Goal: Find contact information: Find contact information

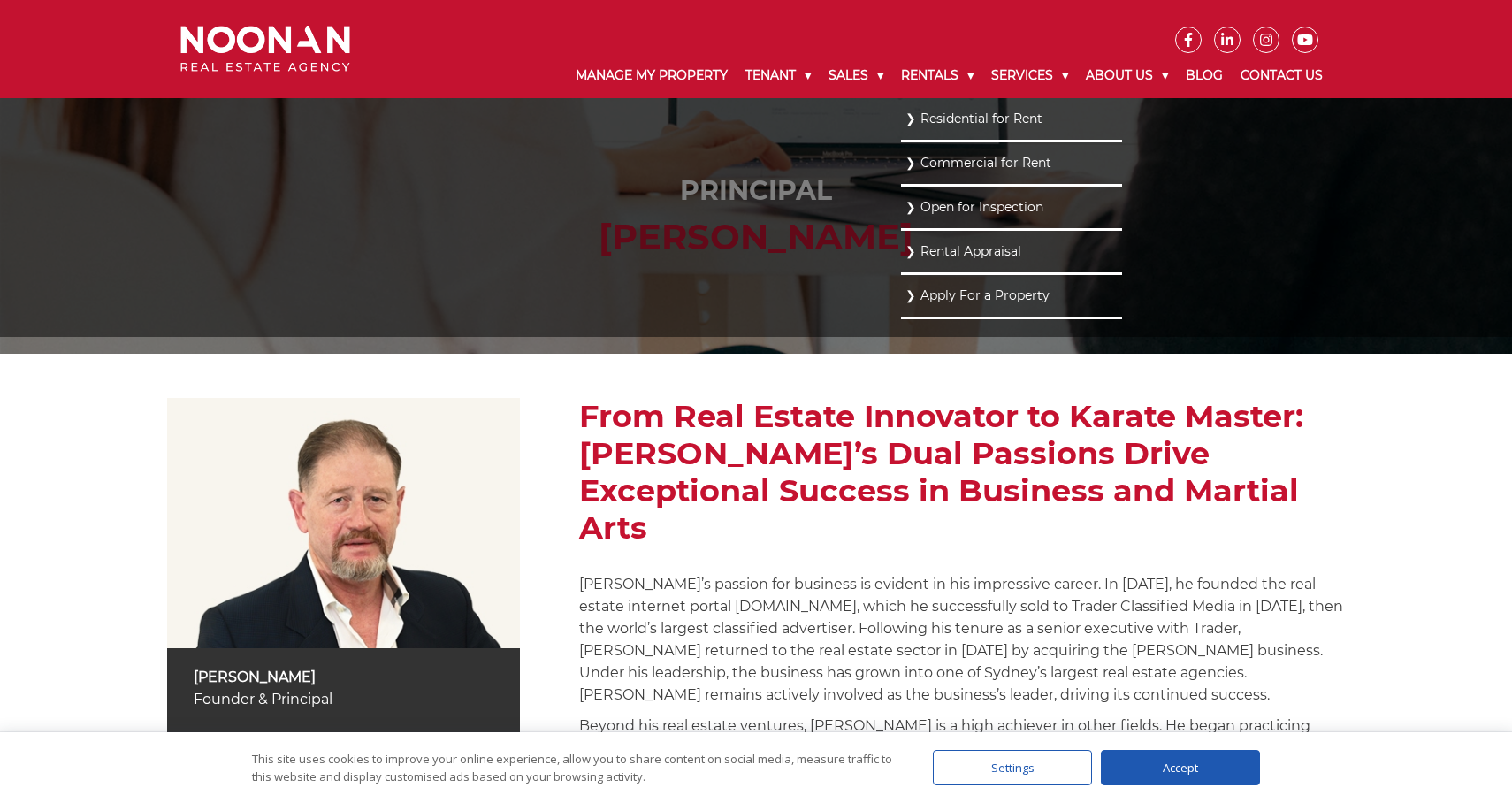
click at [905, 122] on link "Residential for Rent" at bounding box center [1011, 119] width 212 height 24
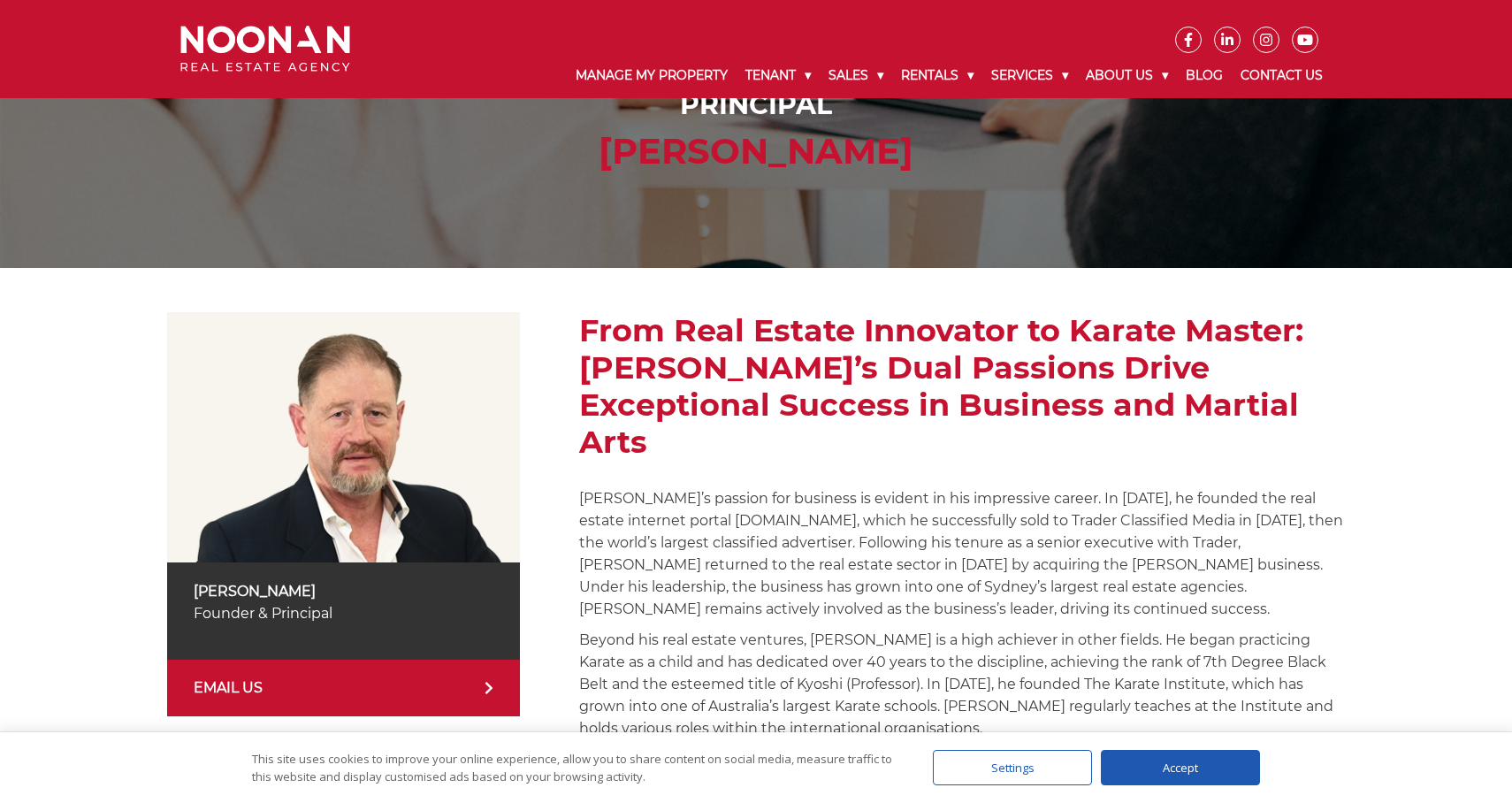
scroll to position [94, 0]
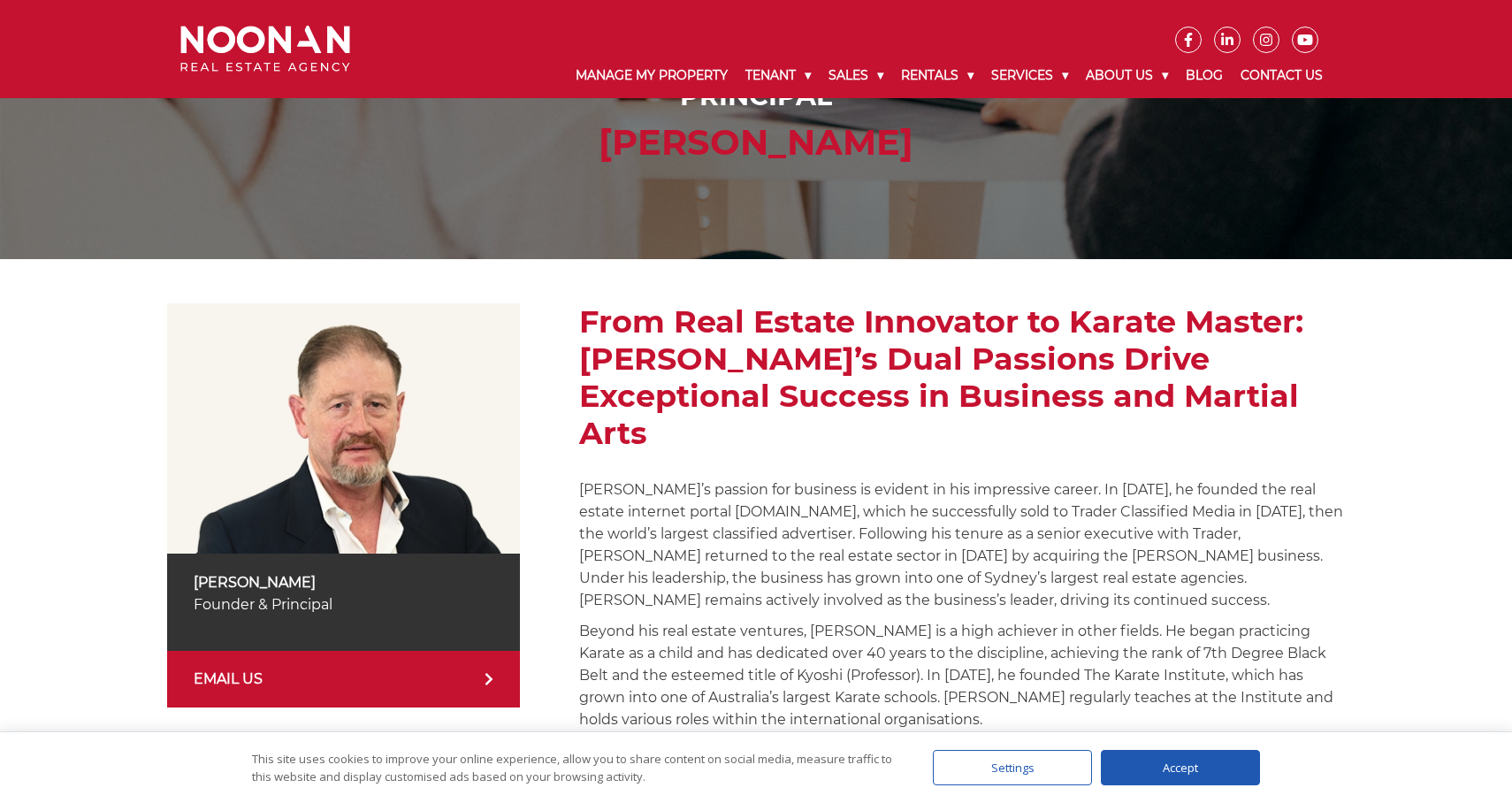
click at [203, 52] on img at bounding box center [265, 49] width 170 height 47
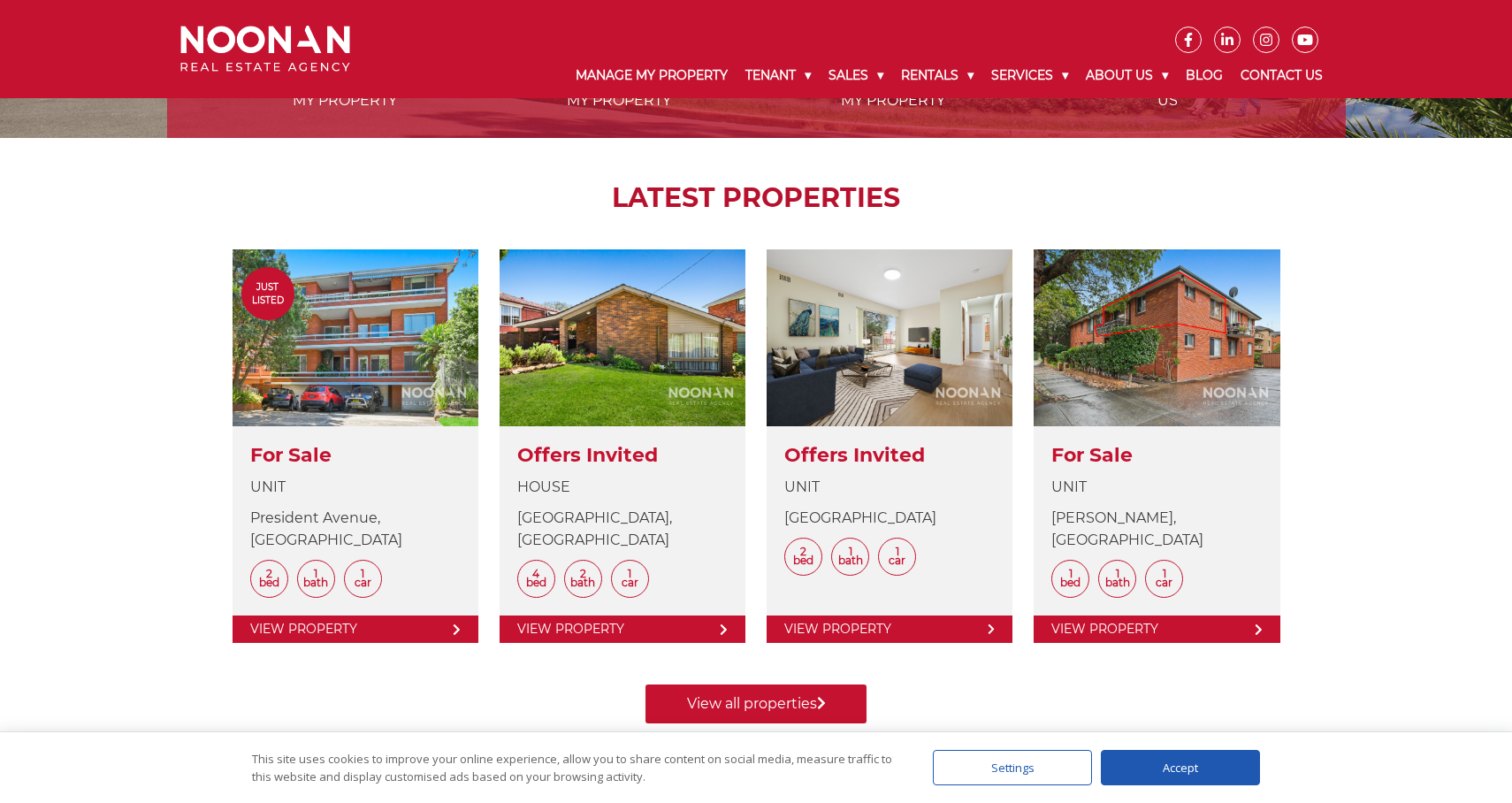
scroll to position [153, 0]
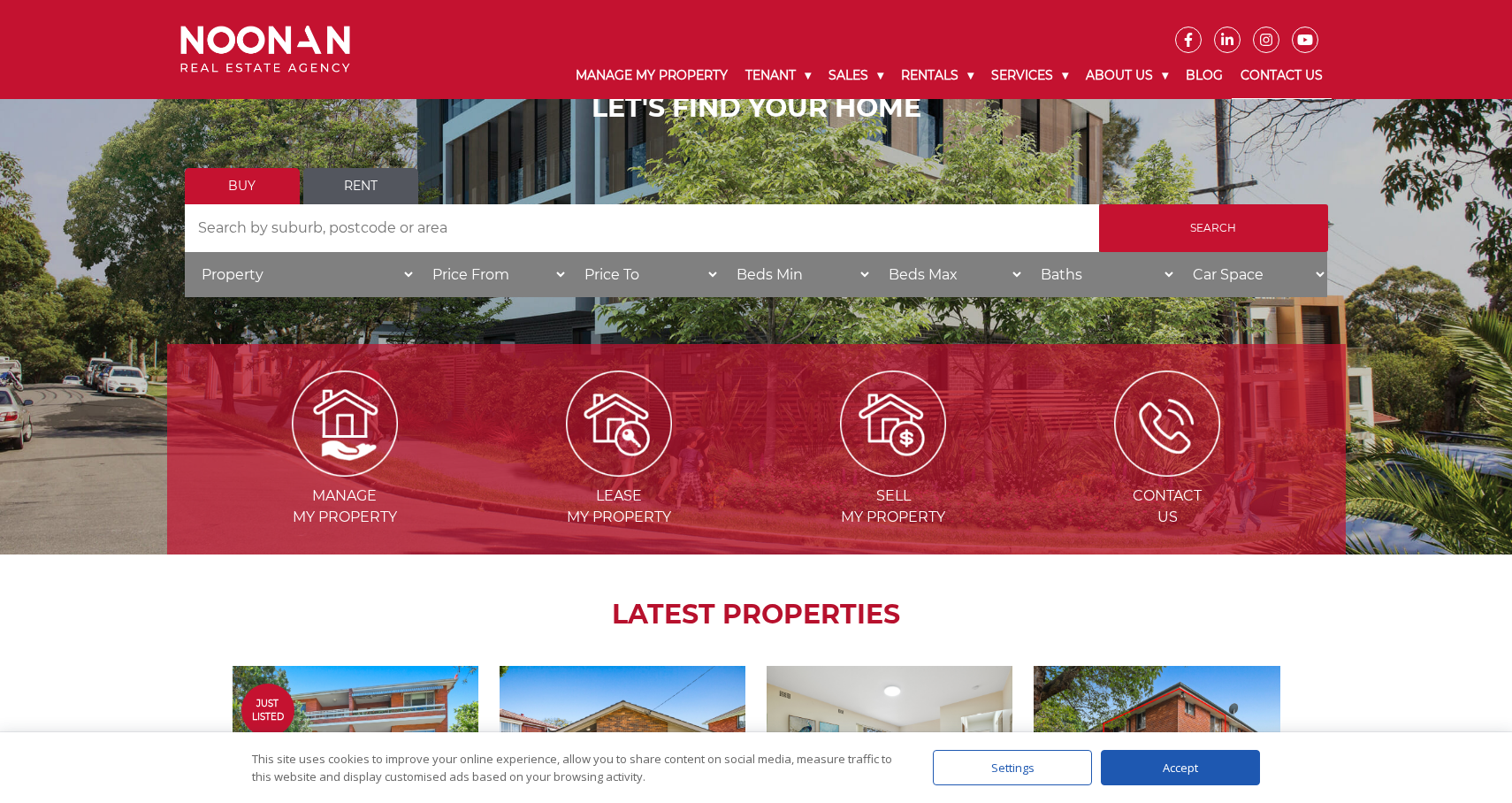
click at [1304, 83] on link "Contact Us" at bounding box center [1282, 75] width 100 height 46
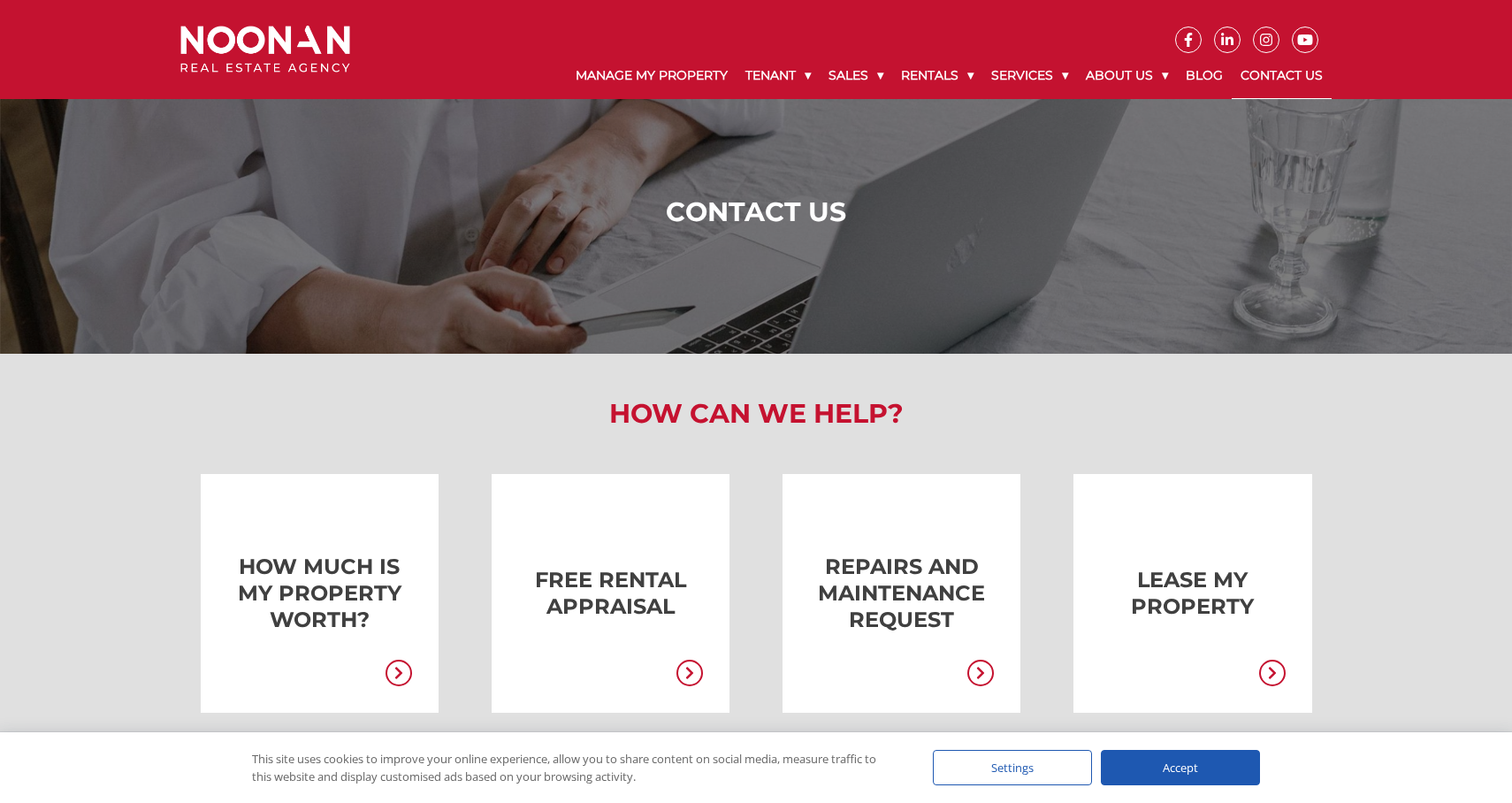
click at [244, 56] on img at bounding box center [265, 49] width 170 height 47
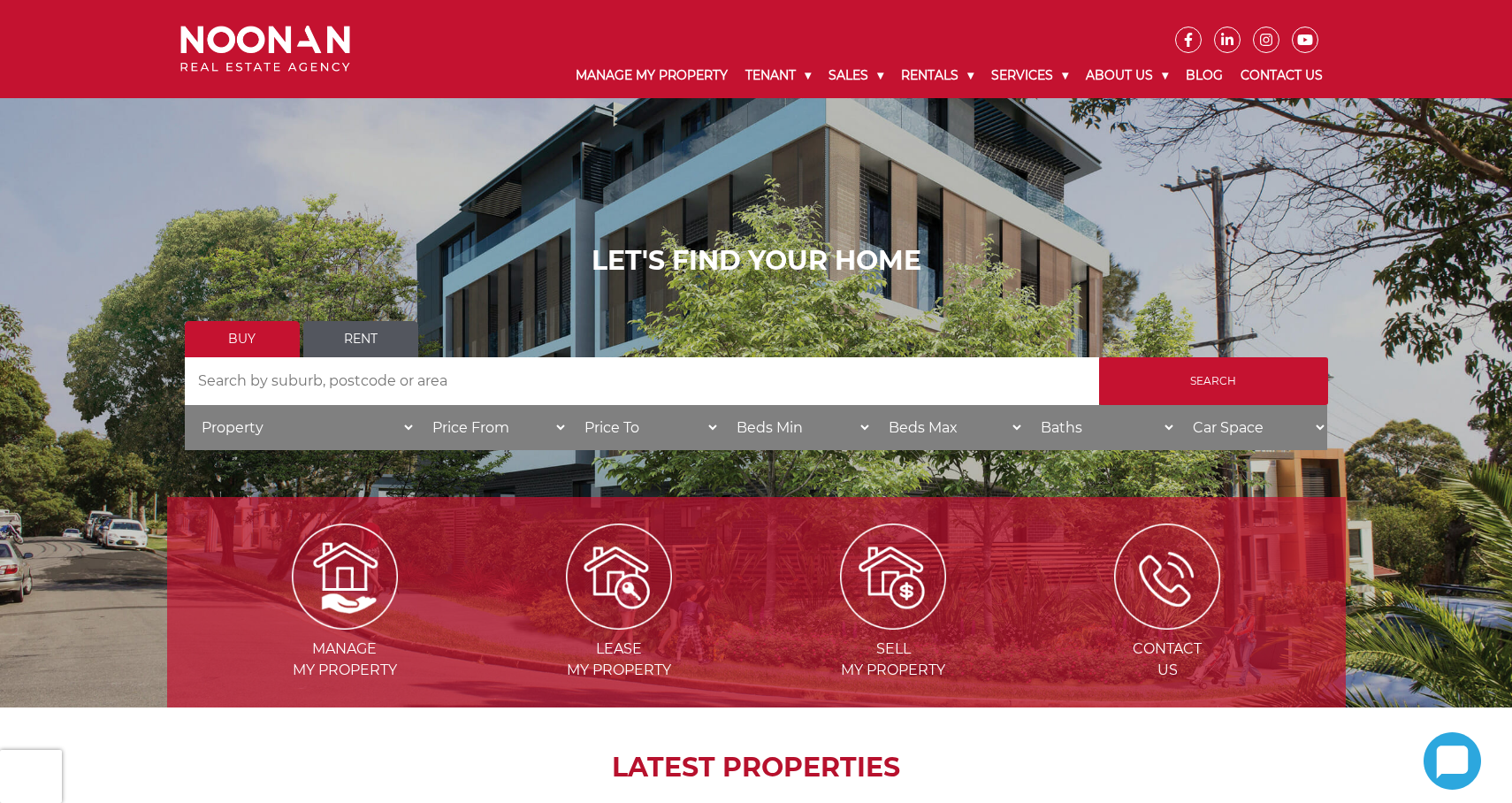
scroll to position [153, 0]
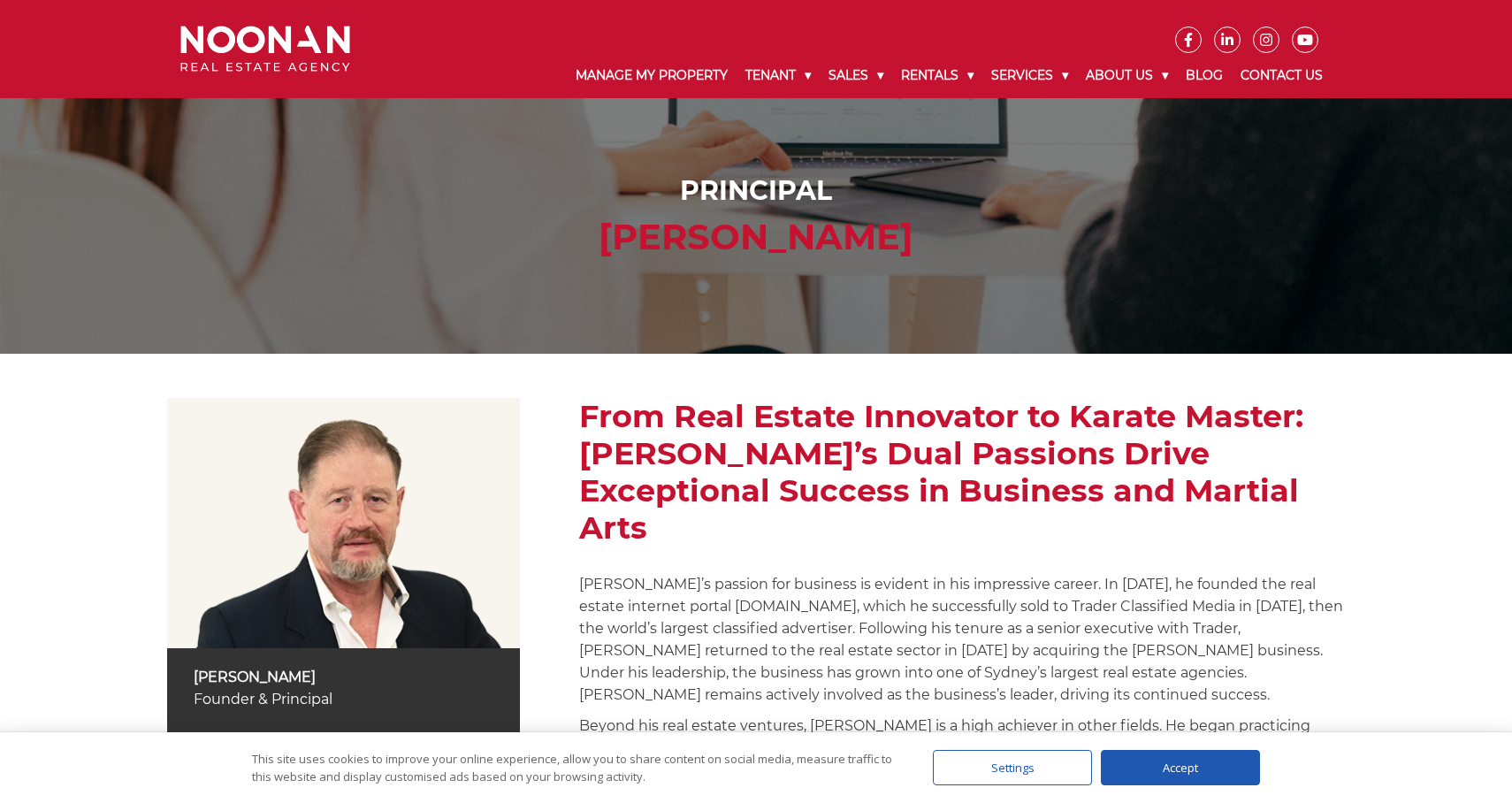
click at [1219, 38] on icon at bounding box center [1227, 40] width 24 height 15
